Goal: Transaction & Acquisition: Purchase product/service

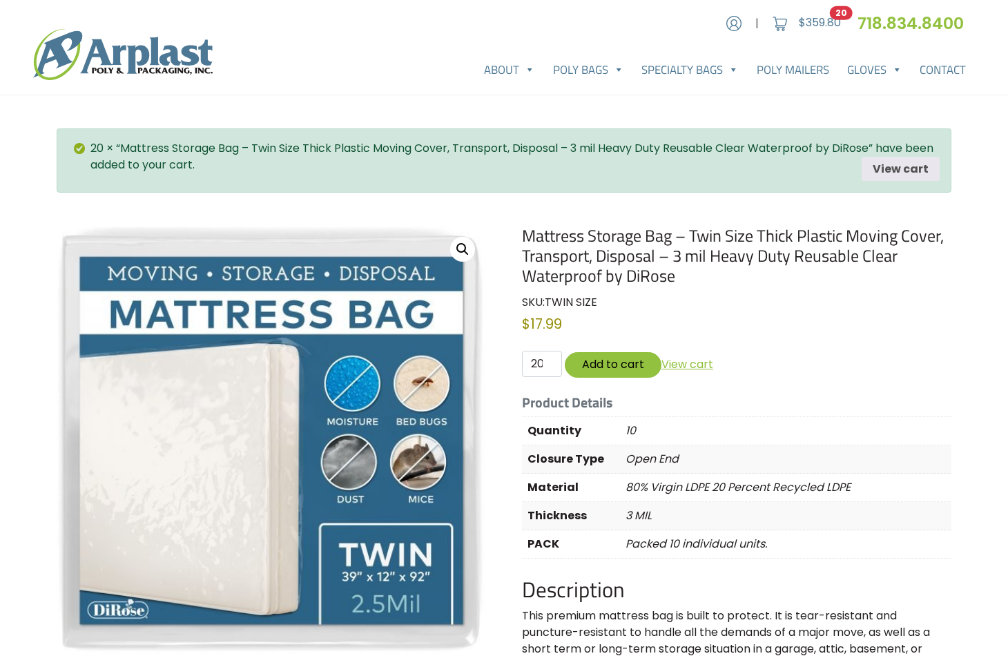
click at [665, 258] on h1 "Mattress Storage Bag – Twin Size Thick Plastic Moving Cover, Transport, Disposa…" at bounding box center [736, 255] width 429 height 59
click at [571, 491] on th "Material" at bounding box center [574, 487] width 104 height 28
click at [444, 181] on div "20 × “Mattress Storage Bag – Twin Size Thick Plastic Moving Cover, Transport, D…" at bounding box center [504, 160] width 894 height 65
click at [813, 24] on bdi "$ 359.80" at bounding box center [819, 22] width 42 height 16
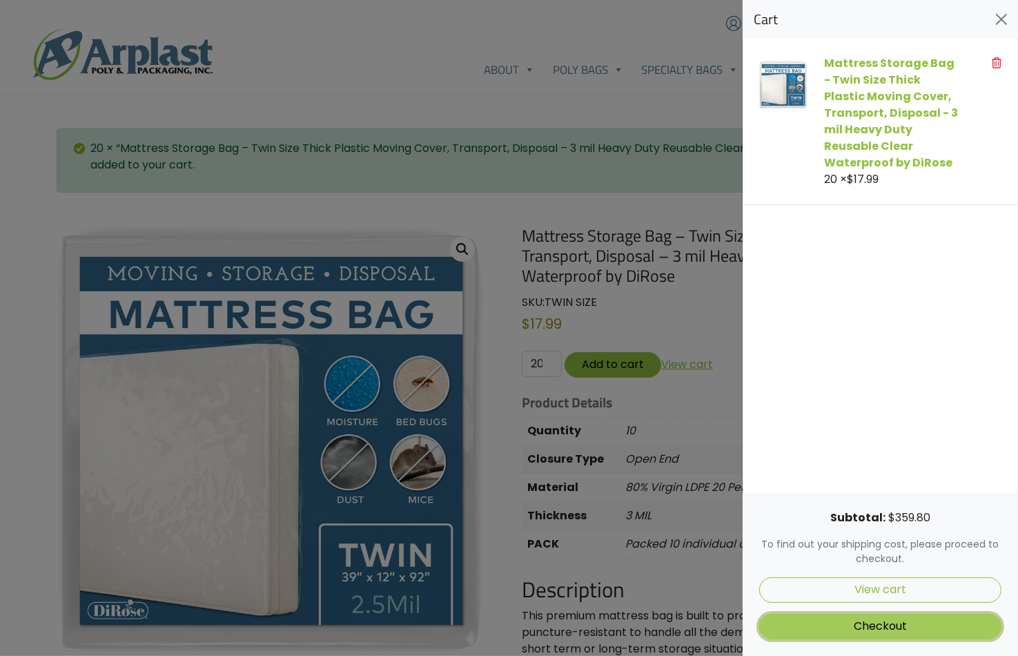
click at [905, 625] on link "Checkout" at bounding box center [880, 627] width 242 height 26
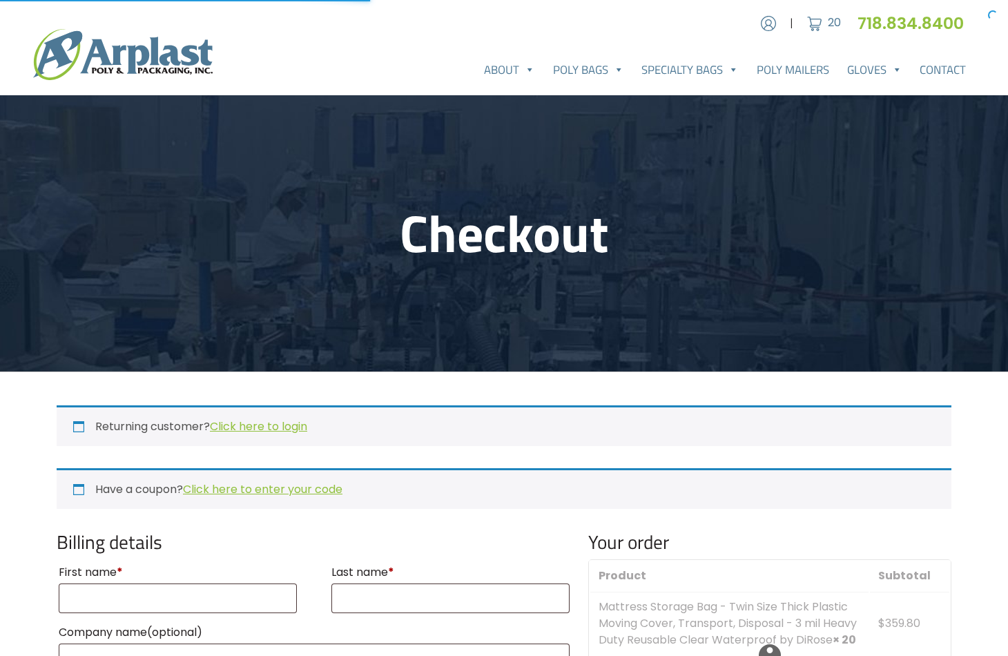
select select "NJ"
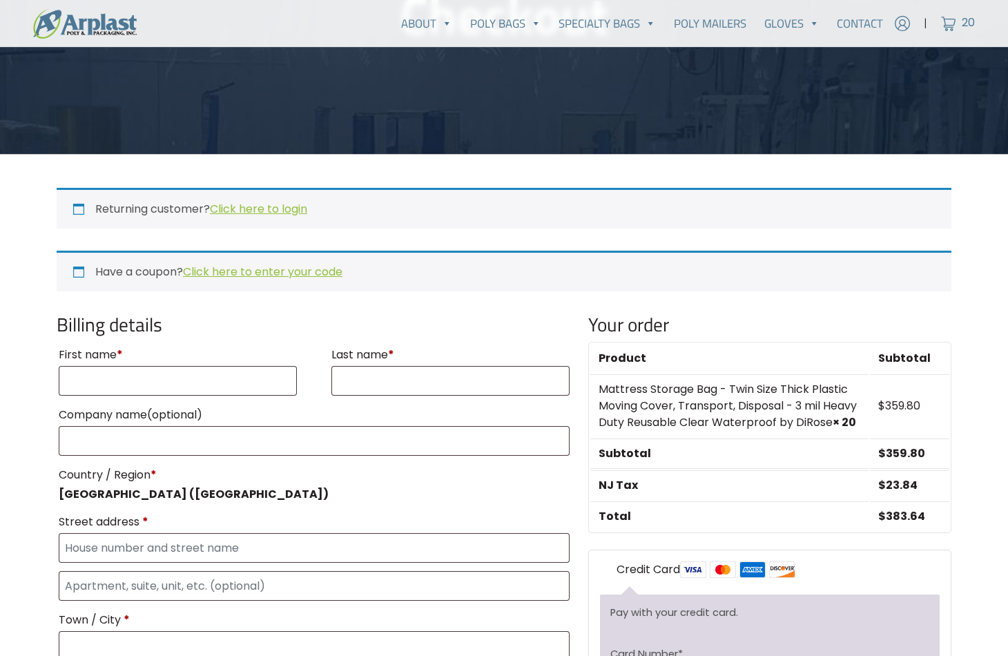
scroll to position [276, 0]
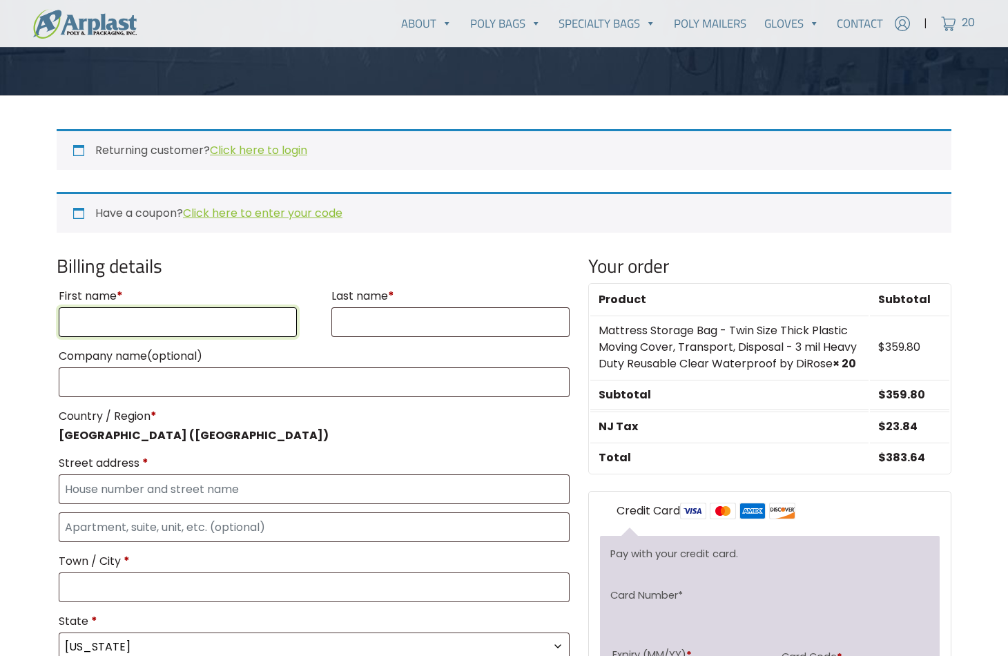
click at [137, 326] on input "First name *" at bounding box center [178, 322] width 238 height 30
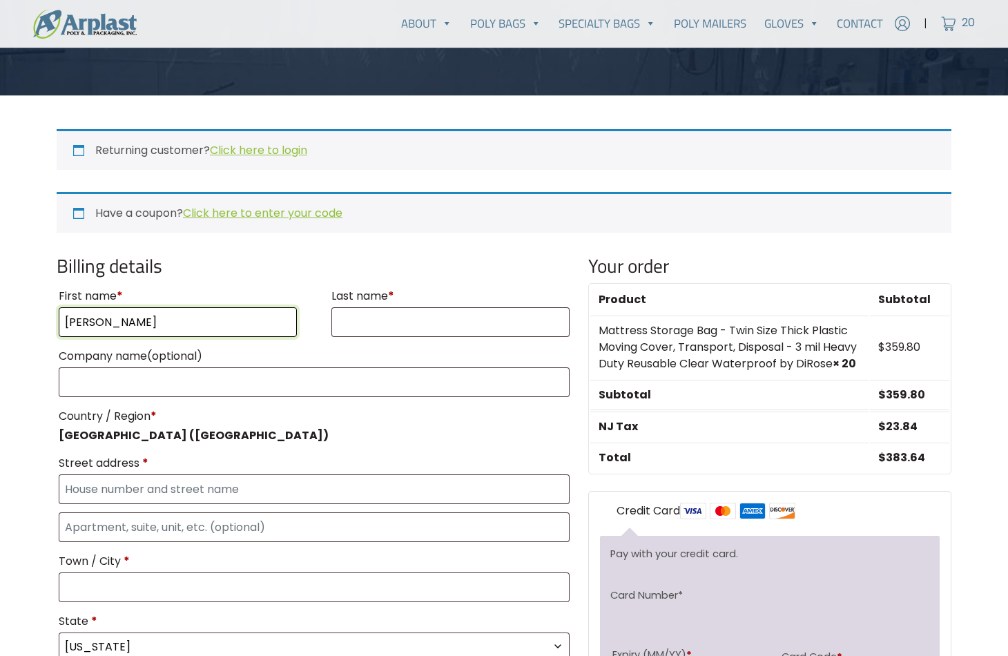
type input "Mike"
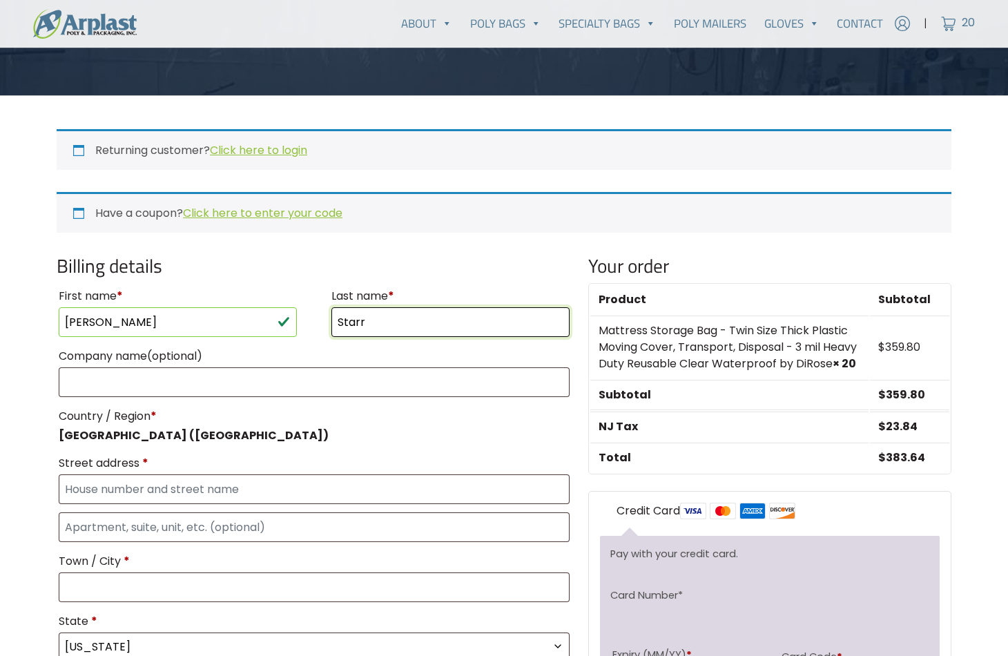
type input "Starr"
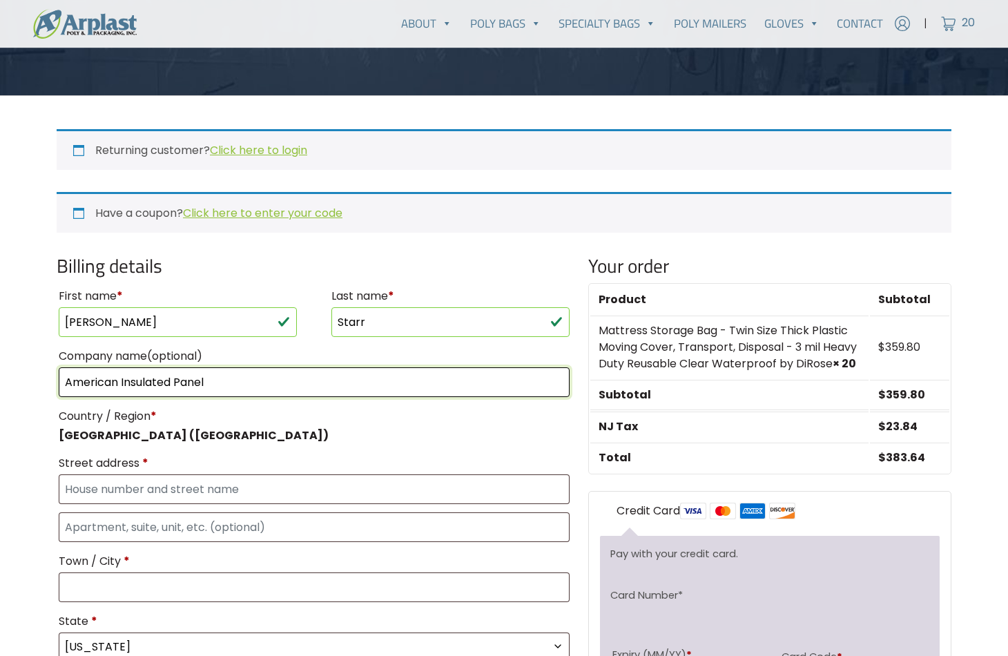
type input "American Insulated Panel"
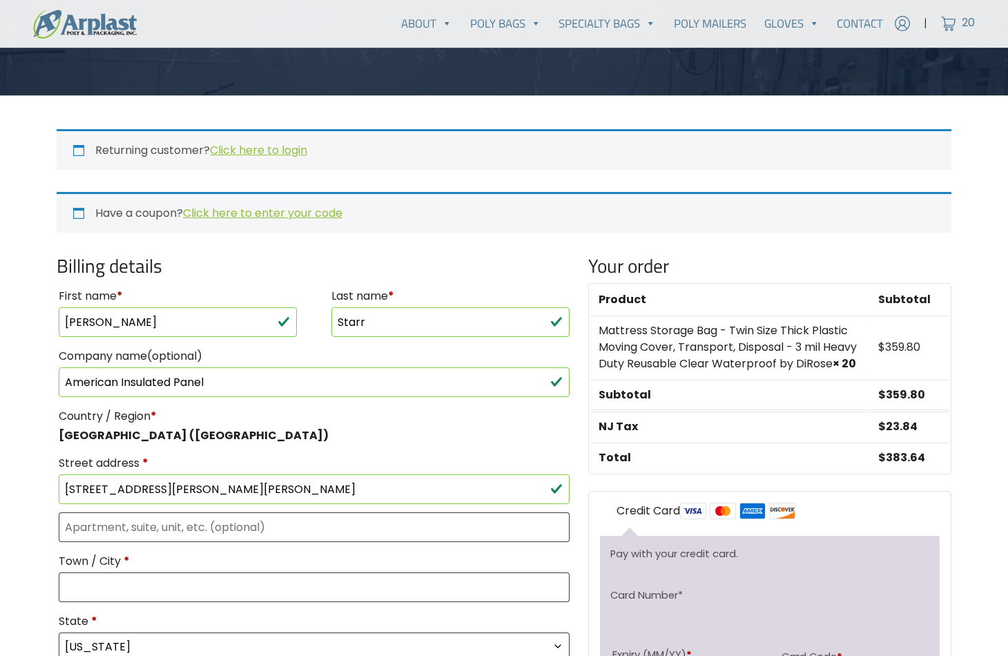
type input "[STREET_ADDRESS][PERSON_NAME][PERSON_NAME]"
type input "Taunton"
type input "02780"
select select "MA"
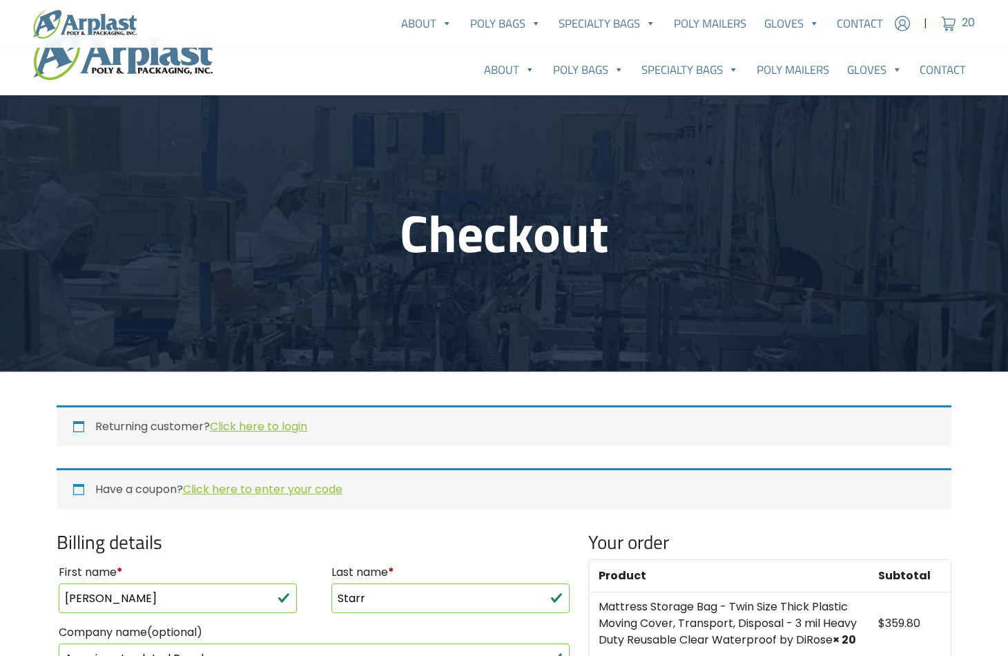
scroll to position [345, 0]
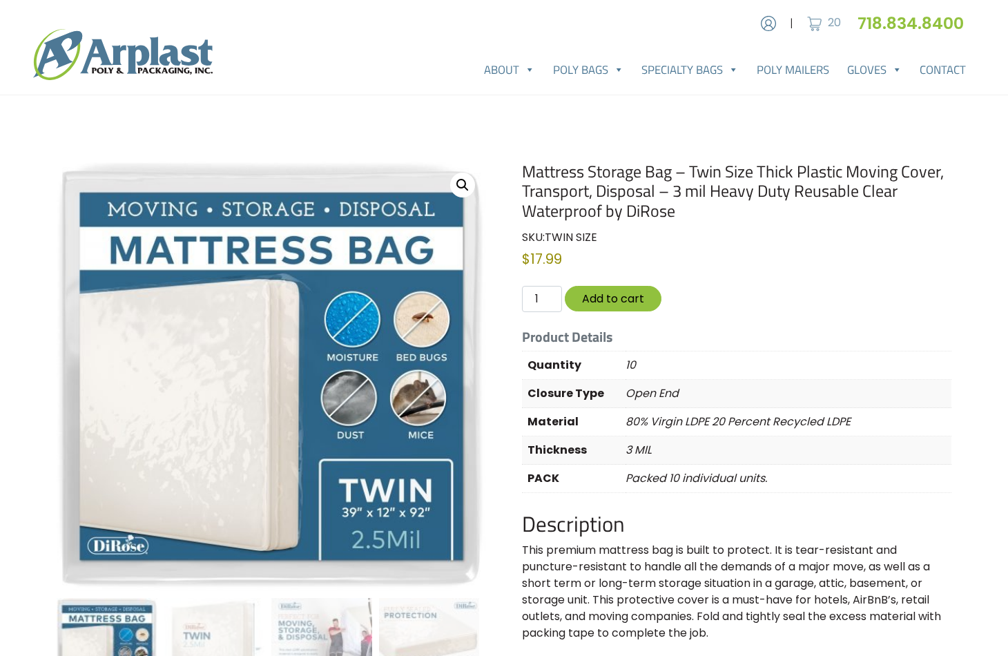
click at [812, 26] on img at bounding box center [814, 23] width 21 height 21
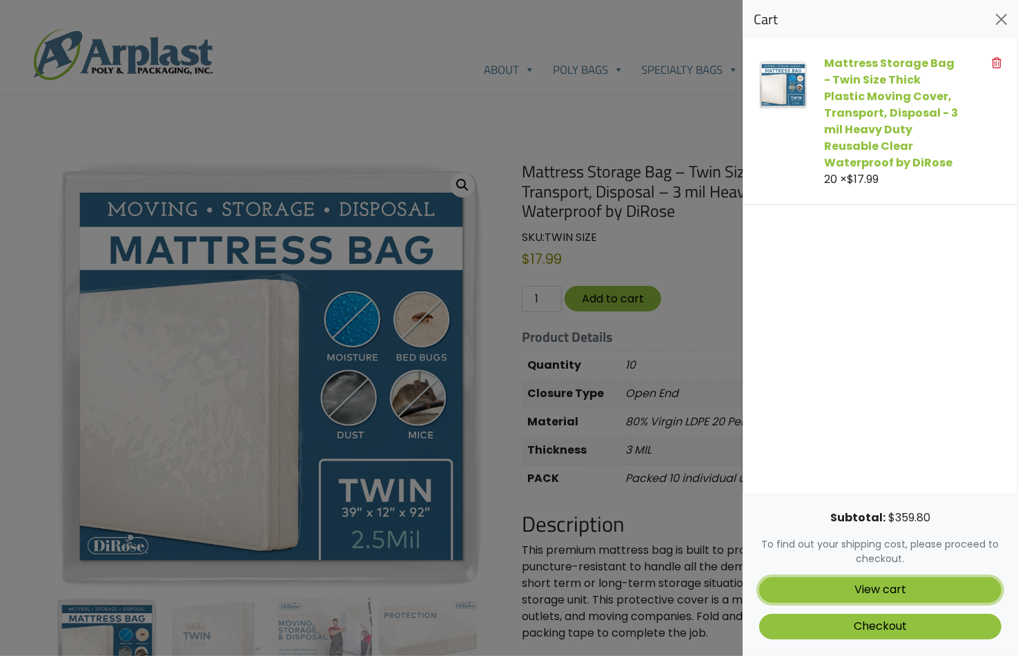
click at [871, 589] on link "View cart" at bounding box center [880, 590] width 242 height 26
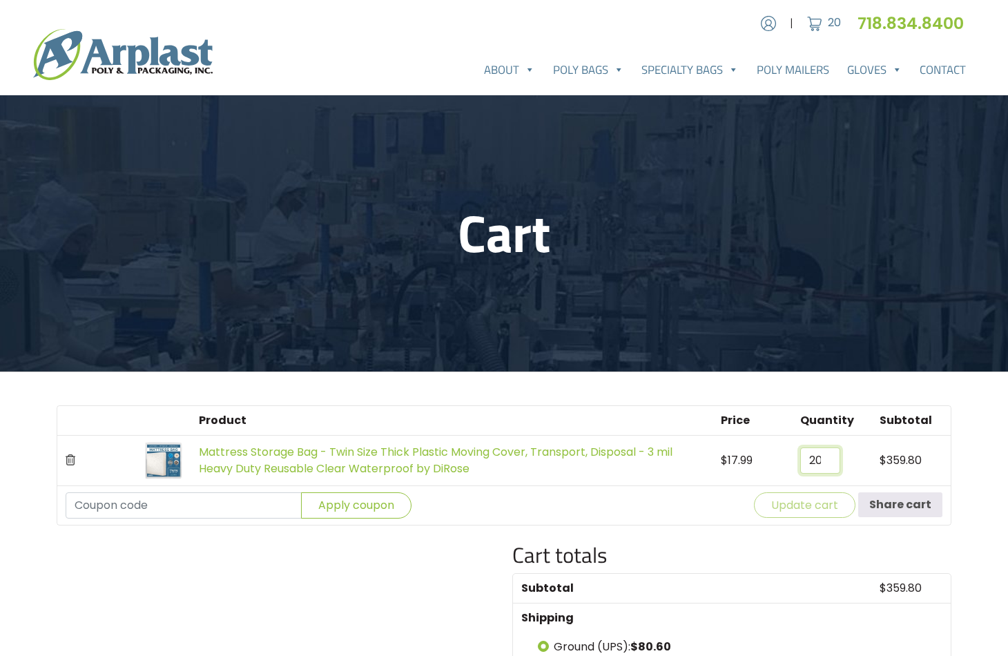
drag, startPoint x: 820, startPoint y: 453, endPoint x: 798, endPoint y: 458, distance: 22.5
click at [798, 458] on td "Mattress Storage Bag - Twin Size Thick Plastic Moving Cover, Transport, Disposa…" at bounding box center [831, 460] width 79 height 50
type input "10"
click at [813, 507] on button "Update cart" at bounding box center [804, 505] width 101 height 26
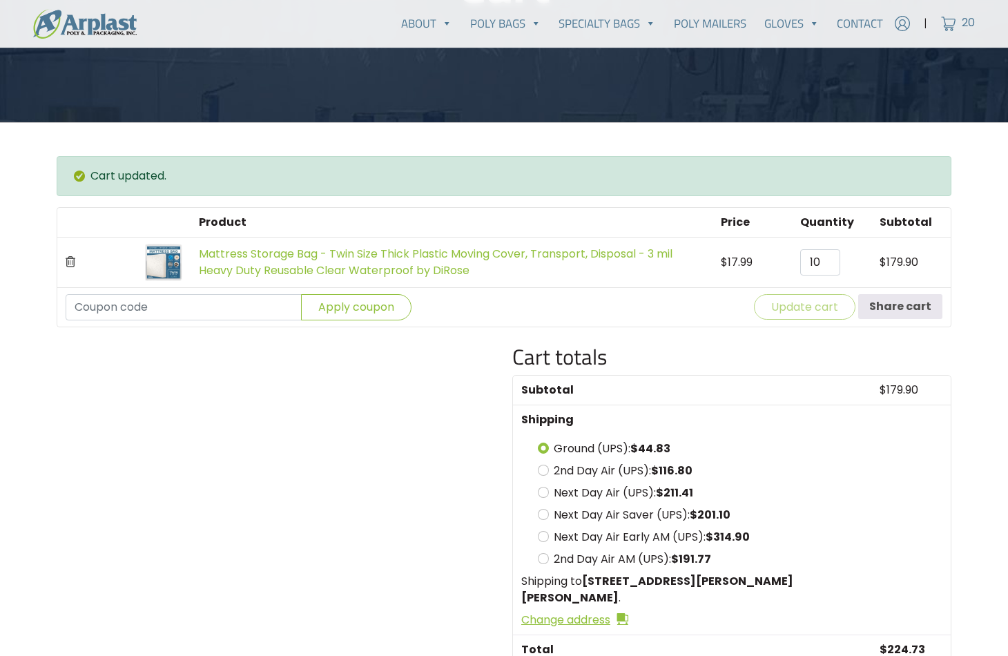
scroll to position [335, 0]
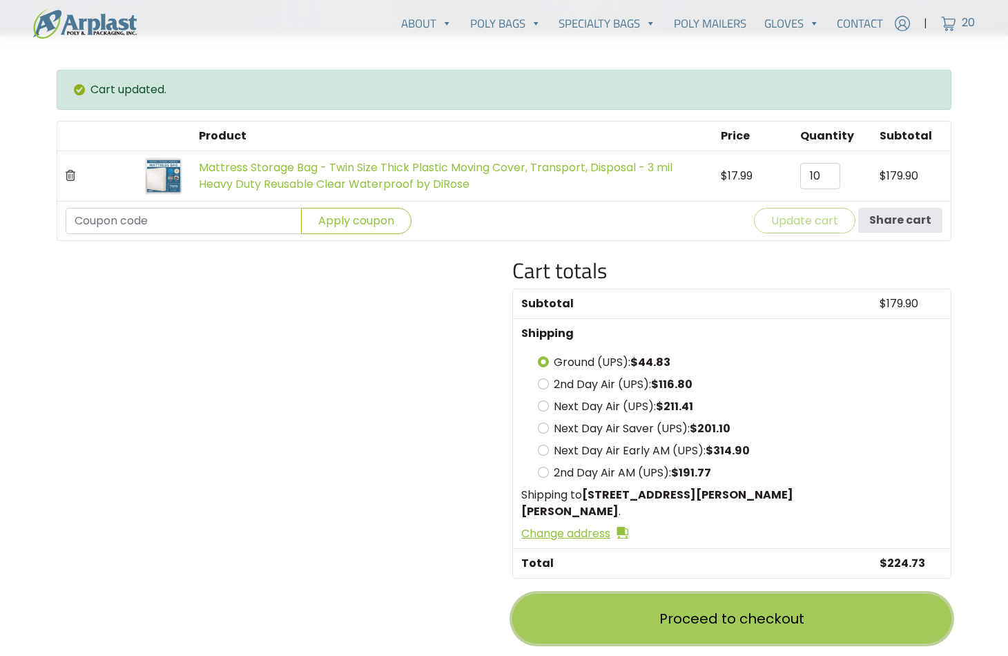
click at [740, 594] on link "Proceed to checkout" at bounding box center [731, 619] width 439 height 50
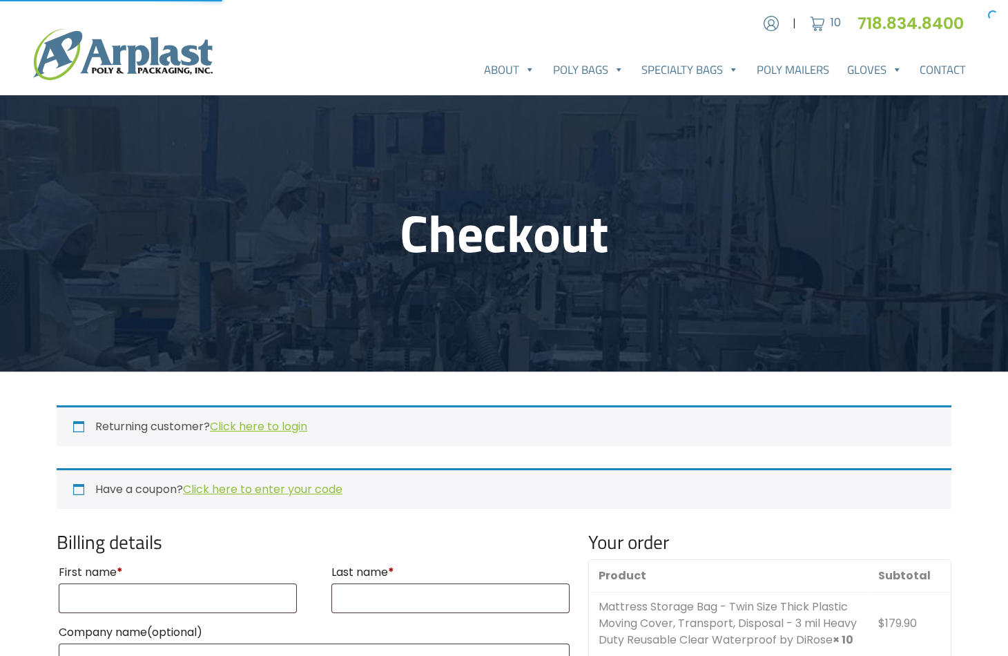
select select "MA"
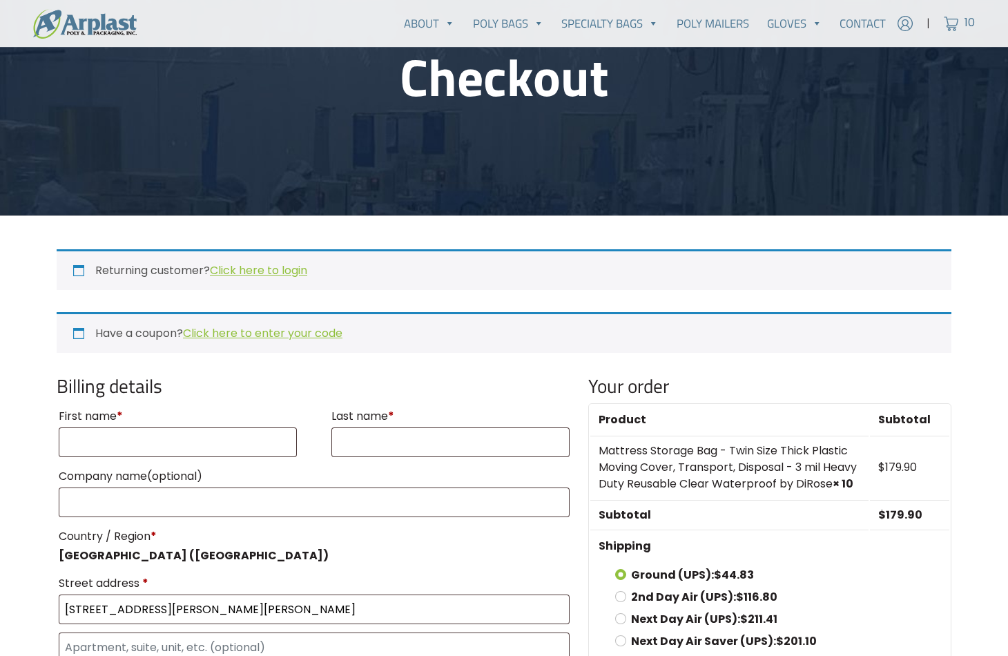
scroll to position [207, 0]
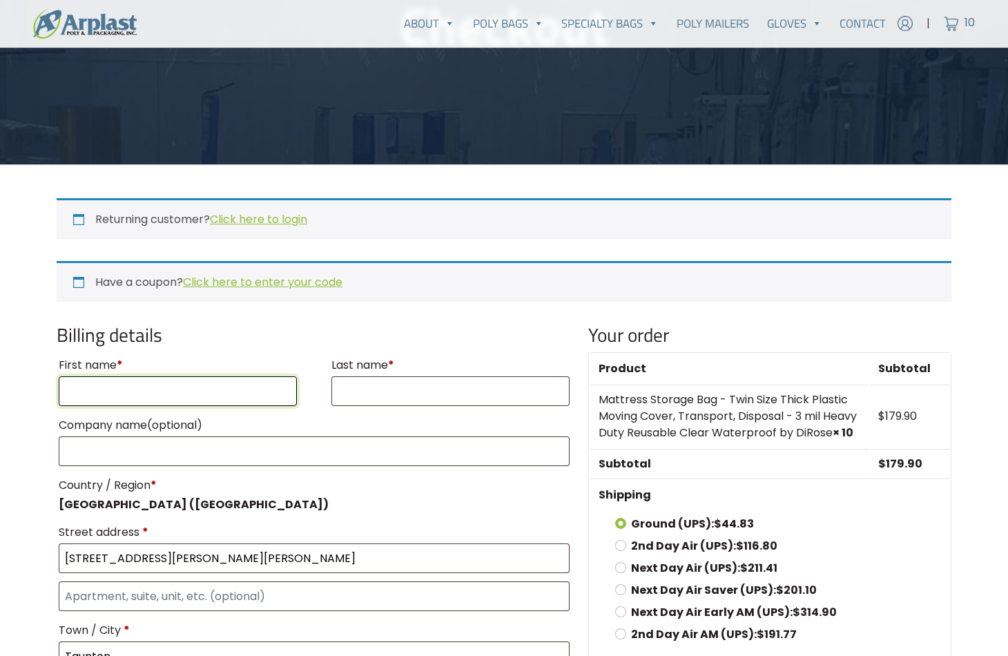
click at [221, 389] on input "First name *" at bounding box center [178, 391] width 238 height 30
type input "m"
type input "[PERSON_NAME]"
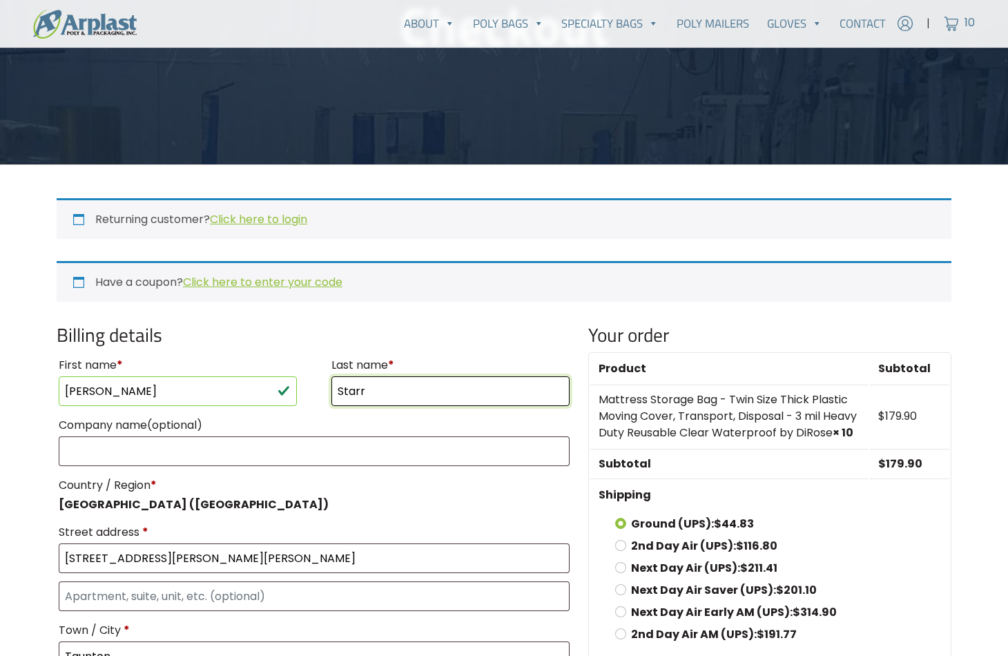
type input "Starr"
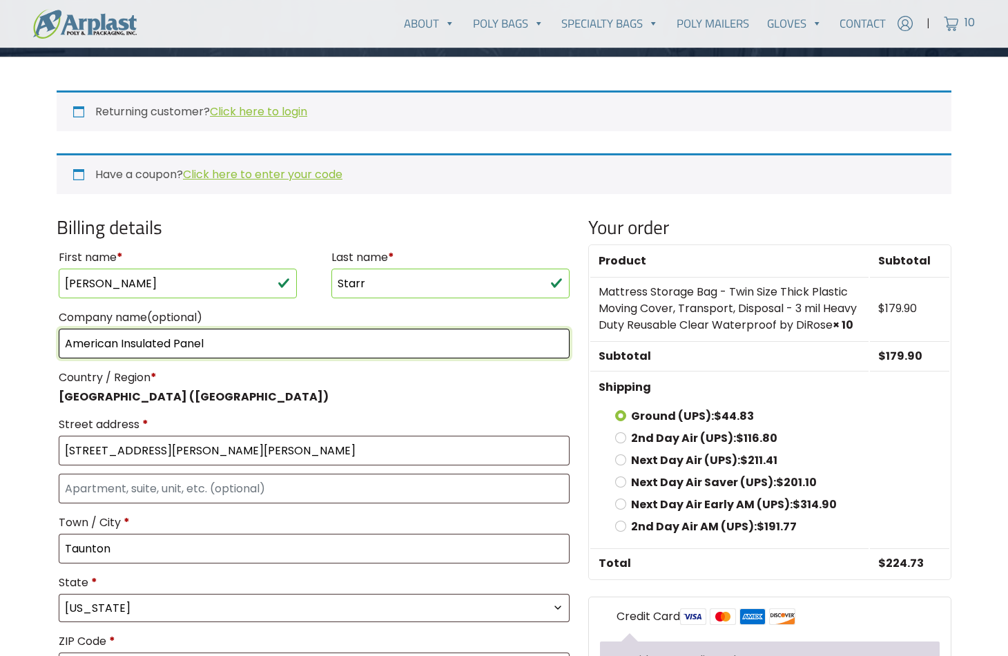
scroll to position [345, 0]
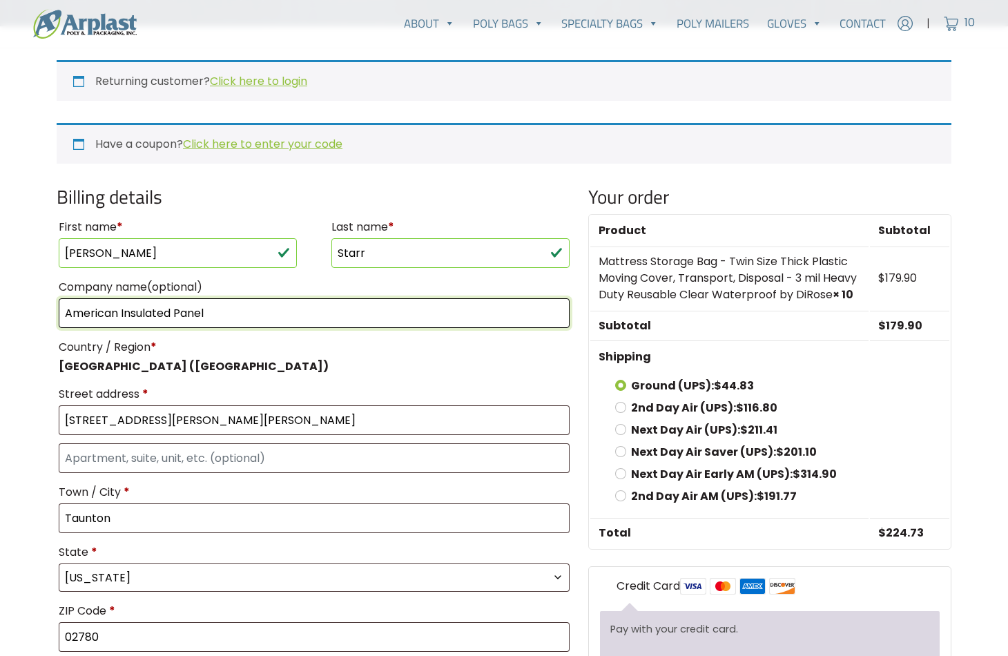
type input "American Insulated Panel"
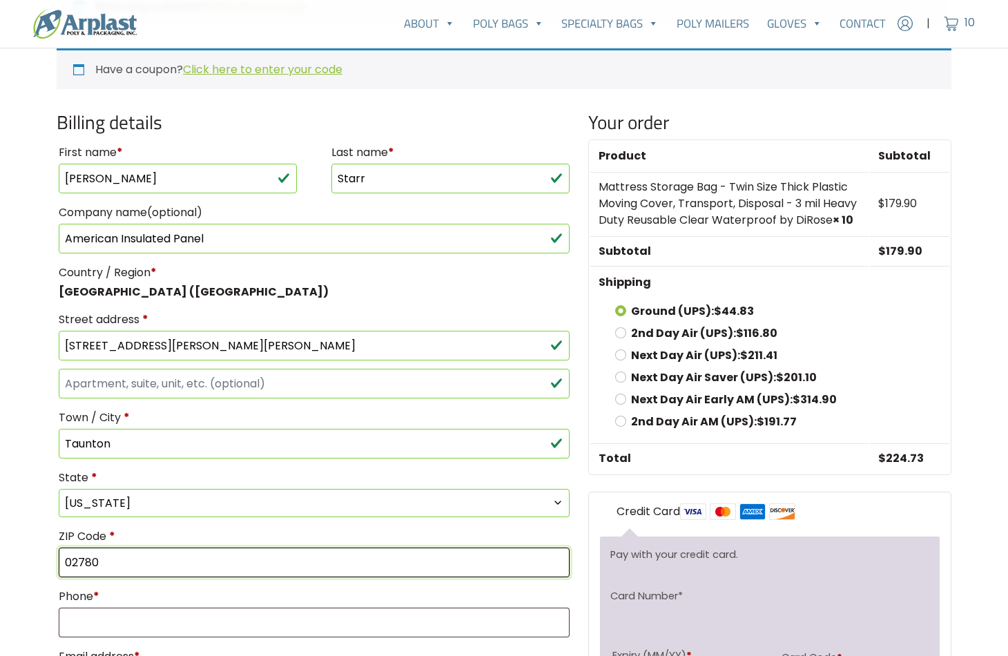
scroll to position [483, 0]
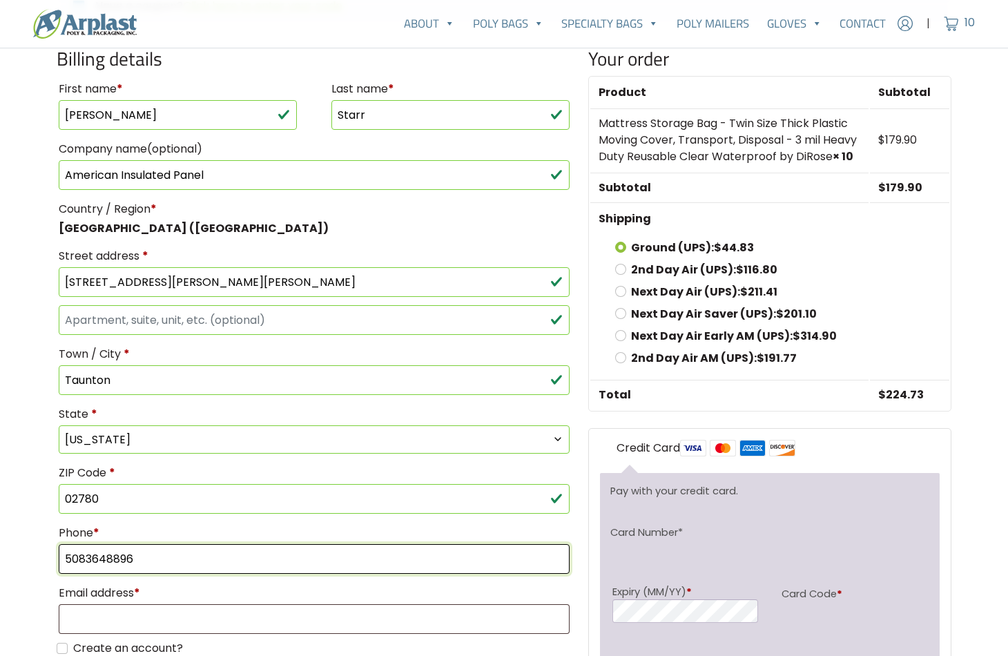
type input "5083648896"
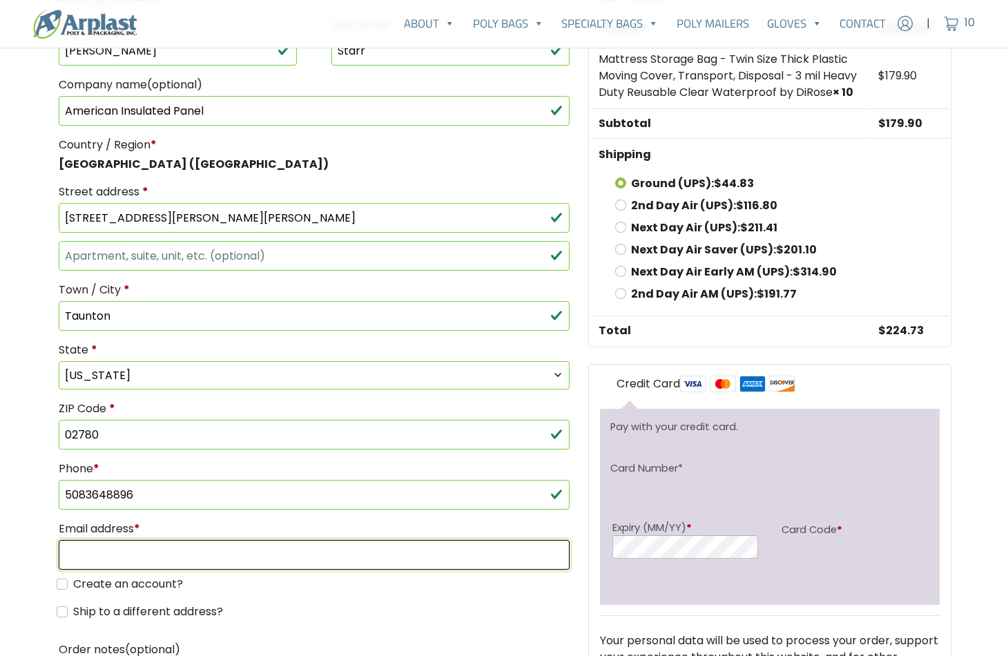
scroll to position [690, 0]
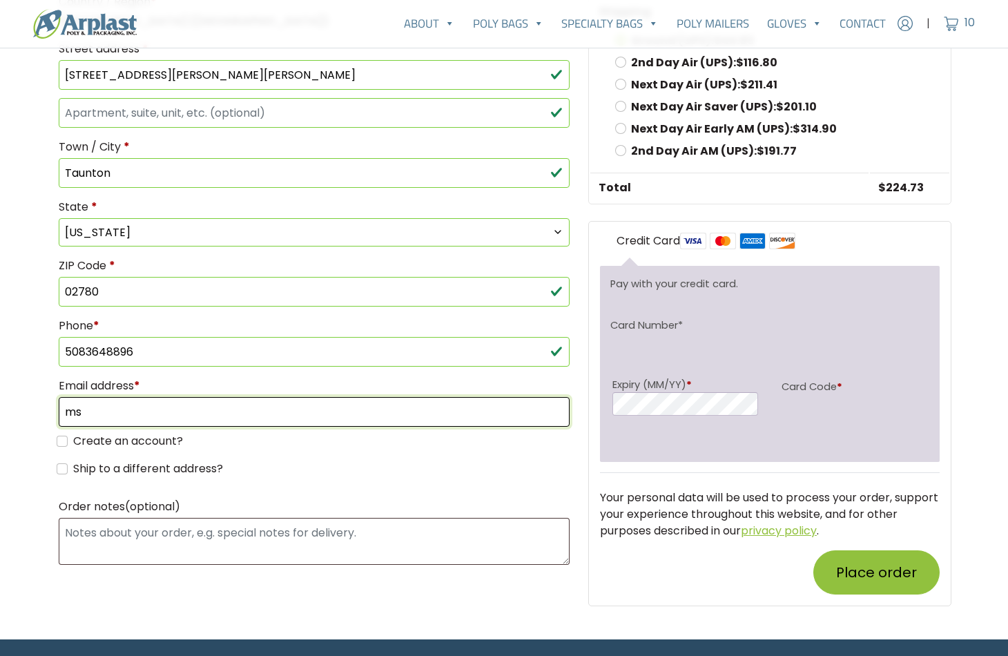
type input "m"
type input "[EMAIL_ADDRESS][DOMAIN_NAME]"
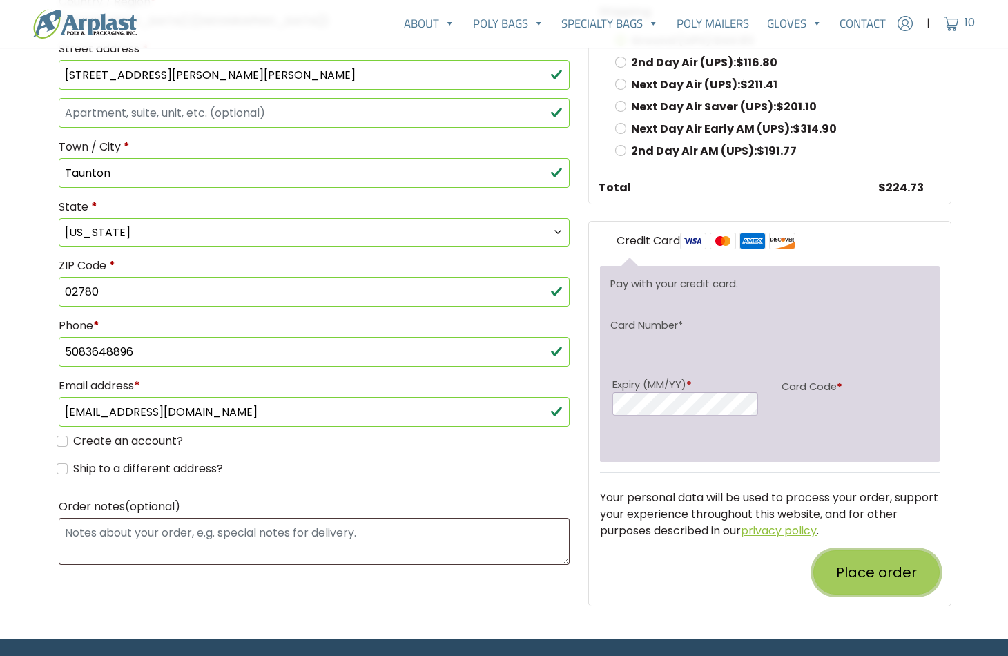
click at [861, 566] on button "Place order" at bounding box center [876, 572] width 126 height 44
